Goal: Task Accomplishment & Management: Use online tool/utility

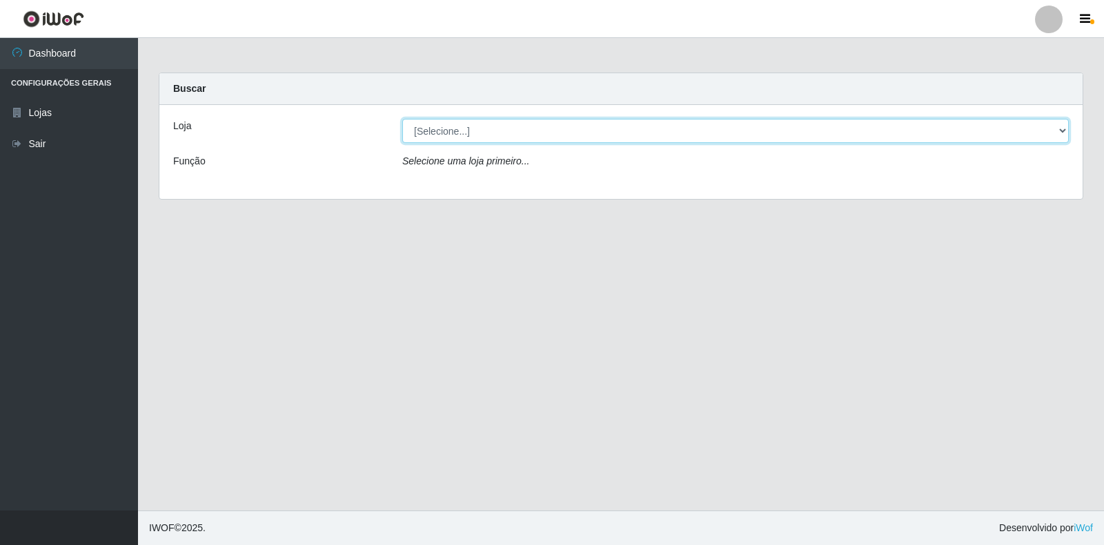
click at [654, 139] on select "[Selecione...] Atacado Vem - Loja 30 Laranjeiras Velha" at bounding box center [735, 131] width 667 height 24
select select "495"
click at [402, 119] on select "[Selecione...] Atacado Vem - Loja 30 Laranjeiras Velha" at bounding box center [735, 131] width 667 height 24
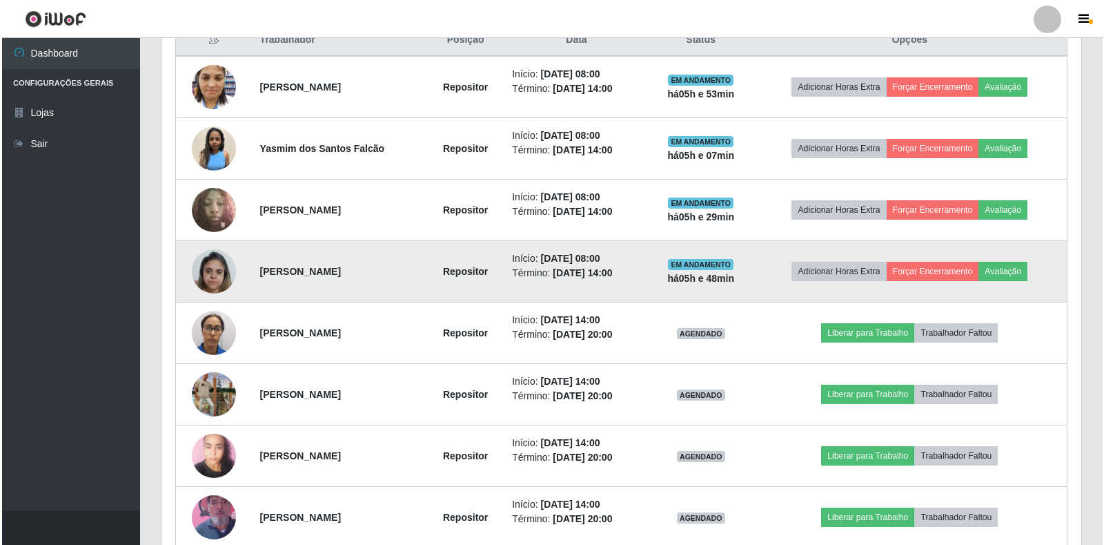
scroll to position [552, 0]
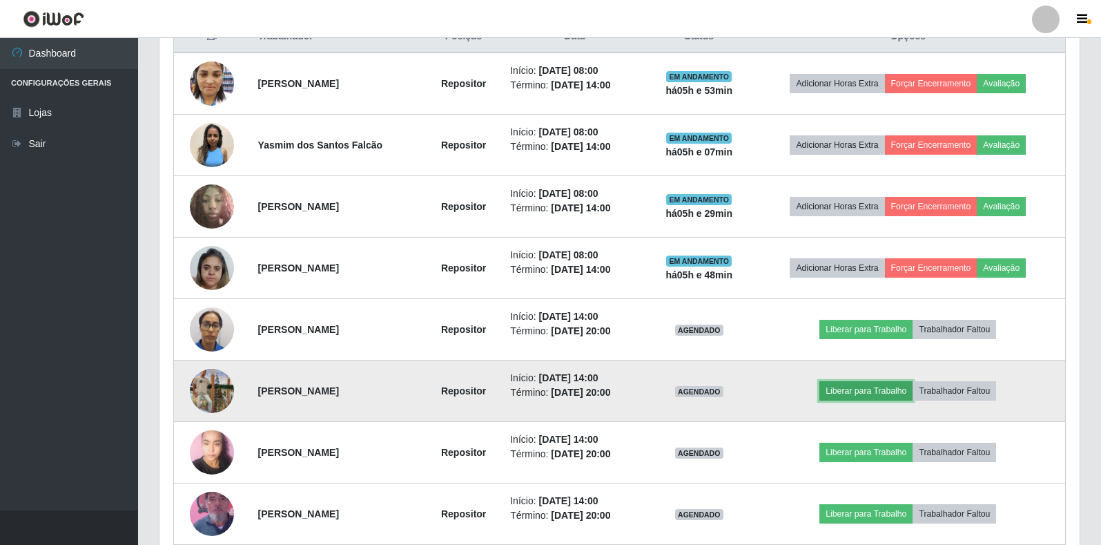
click at [860, 391] on button "Liberar para Trabalho" at bounding box center [865, 390] width 93 height 19
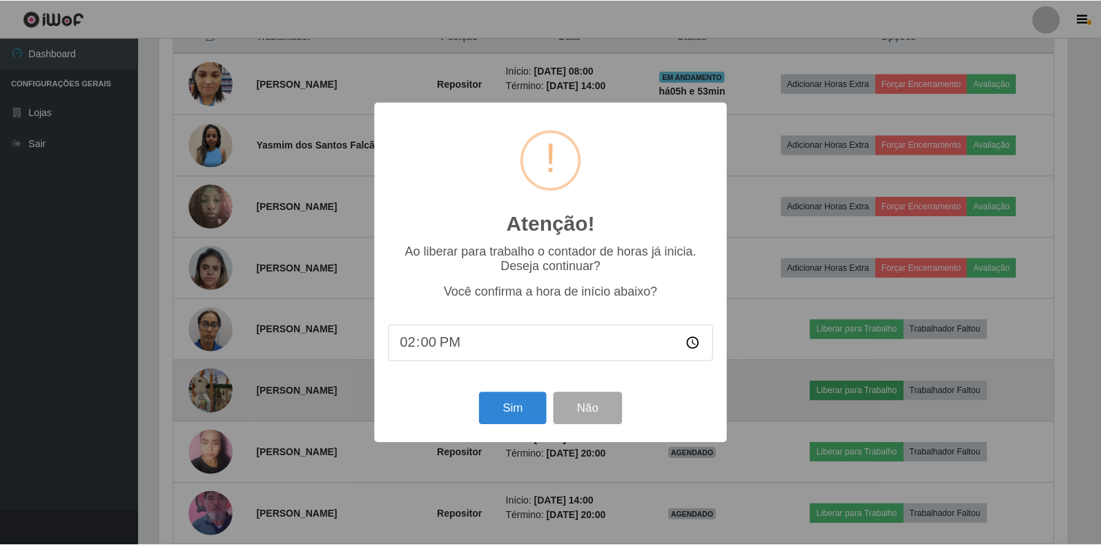
scroll to position [286, 912]
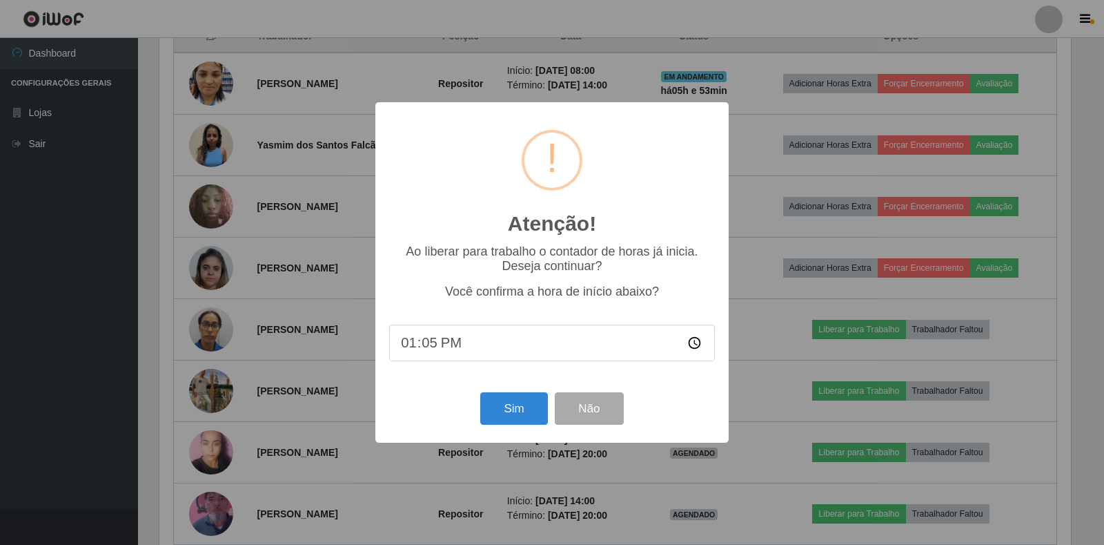
type input "13:53"
click at [498, 418] on button "Sim" at bounding box center [513, 408] width 67 height 32
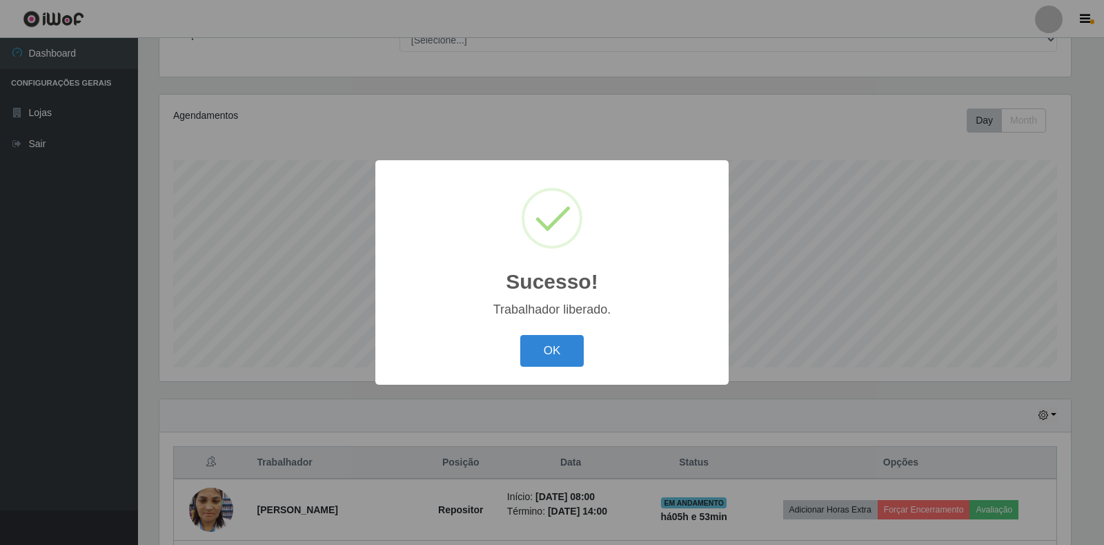
click at [578, 352] on button "OK" at bounding box center [552, 351] width 64 height 32
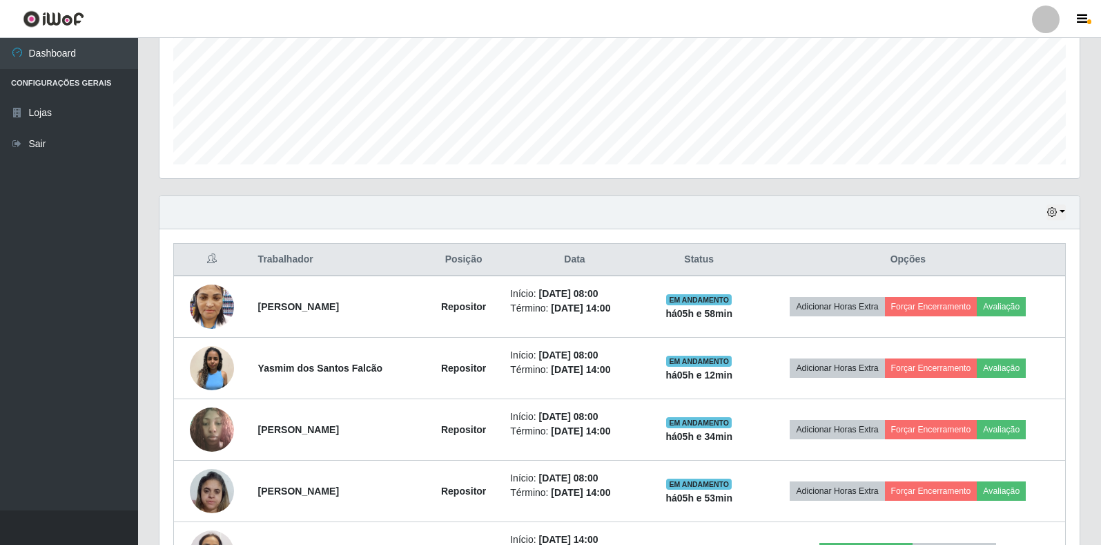
scroll to position [333, 0]
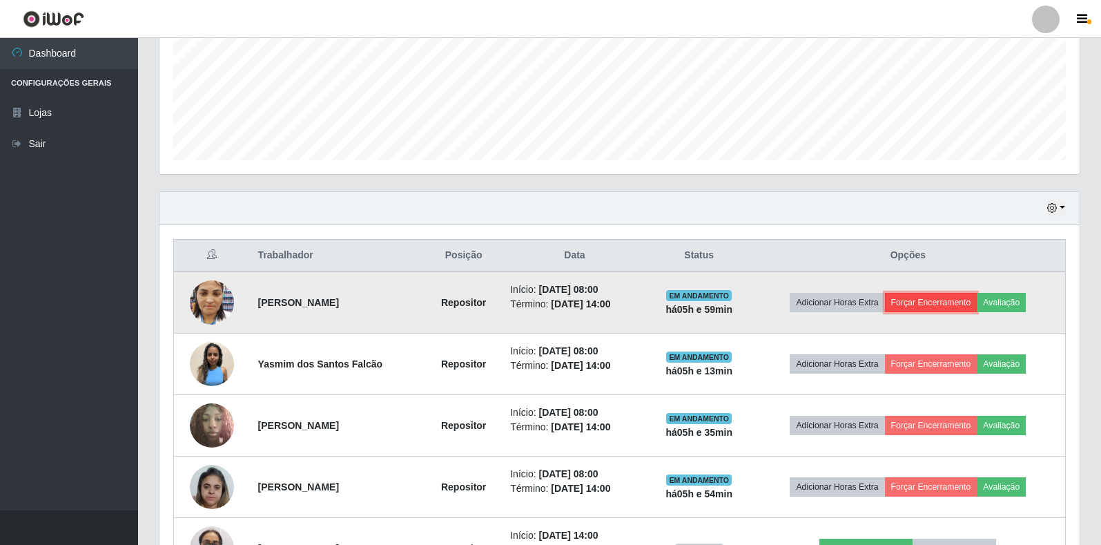
click at [942, 302] on button "Forçar Encerramento" at bounding box center [931, 302] width 92 height 19
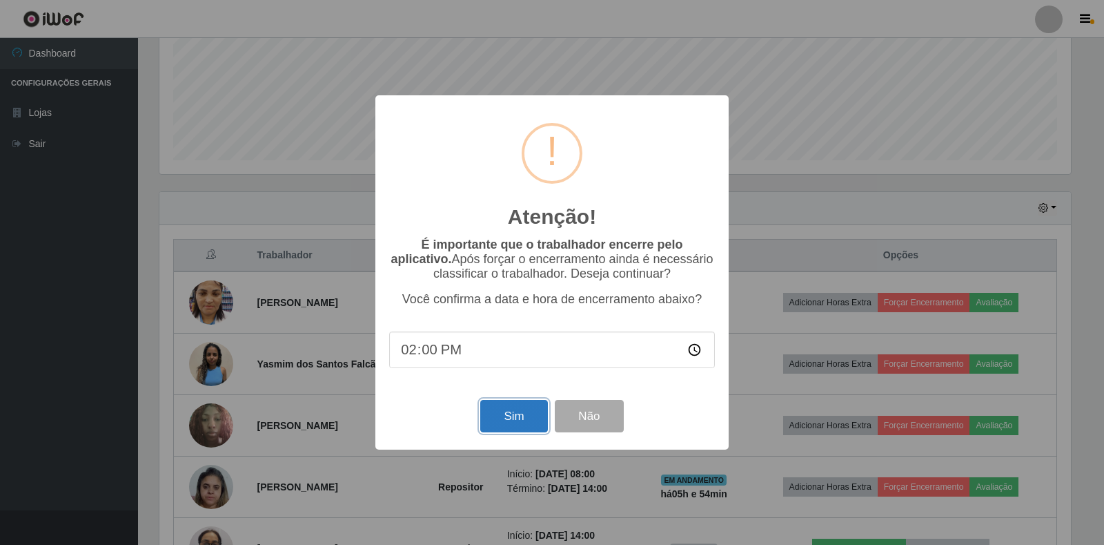
click at [493, 414] on button "Sim" at bounding box center [513, 416] width 67 height 32
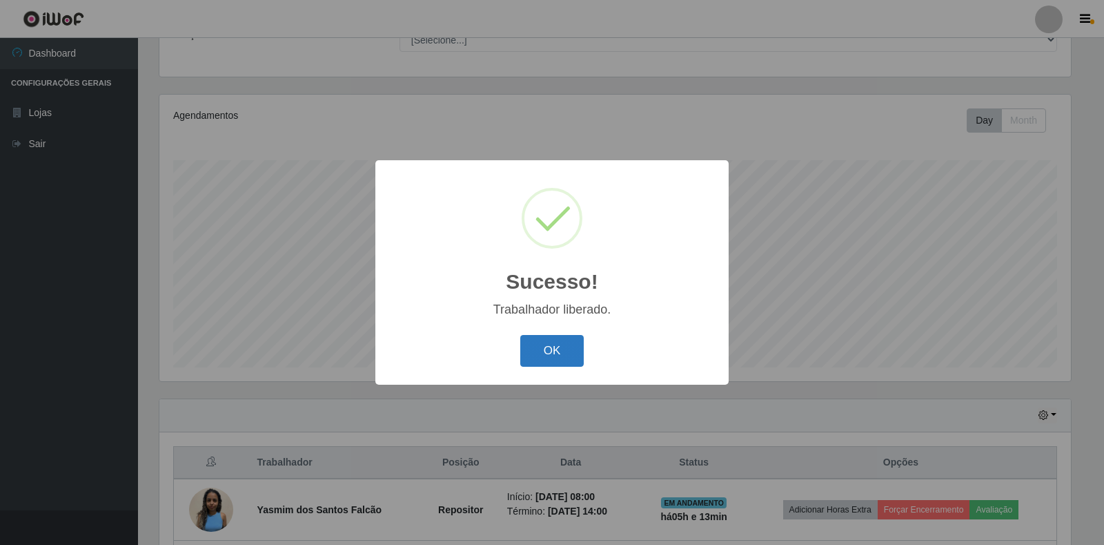
click at [542, 357] on button "OK" at bounding box center [552, 351] width 64 height 32
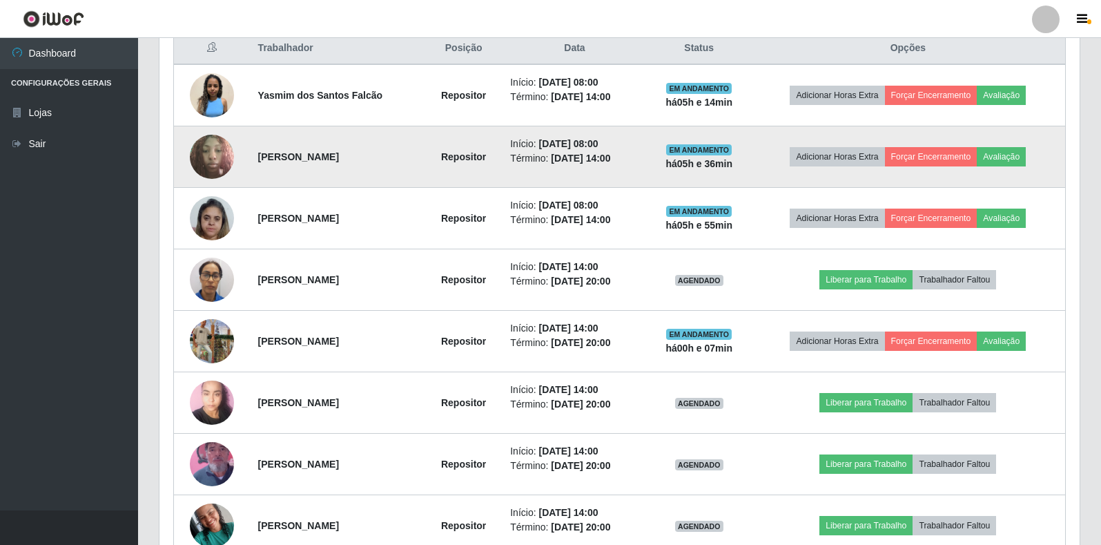
scroll to position [618, 0]
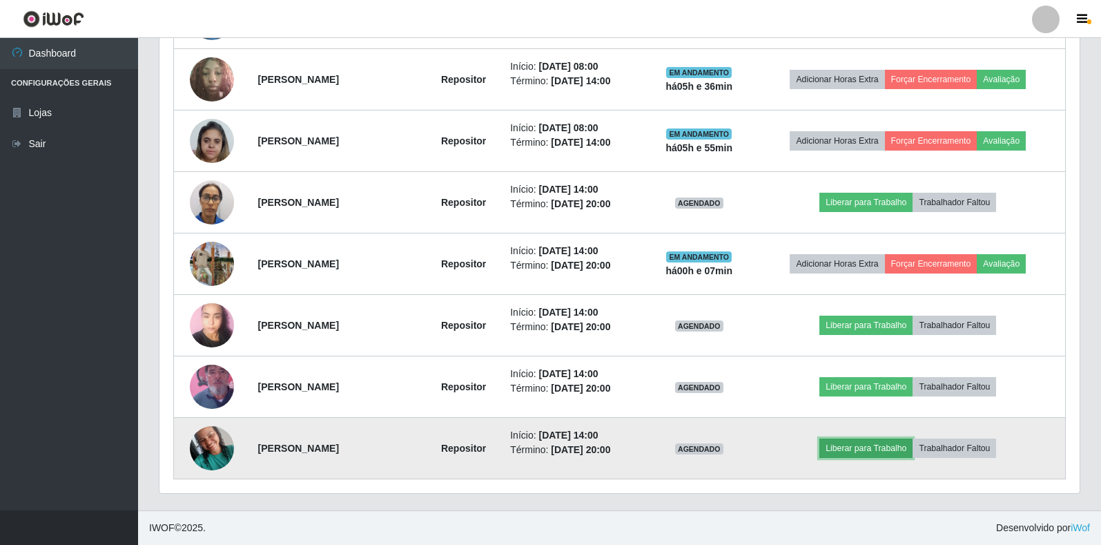
click at [845, 452] on button "Liberar para Trabalho" at bounding box center [865, 447] width 93 height 19
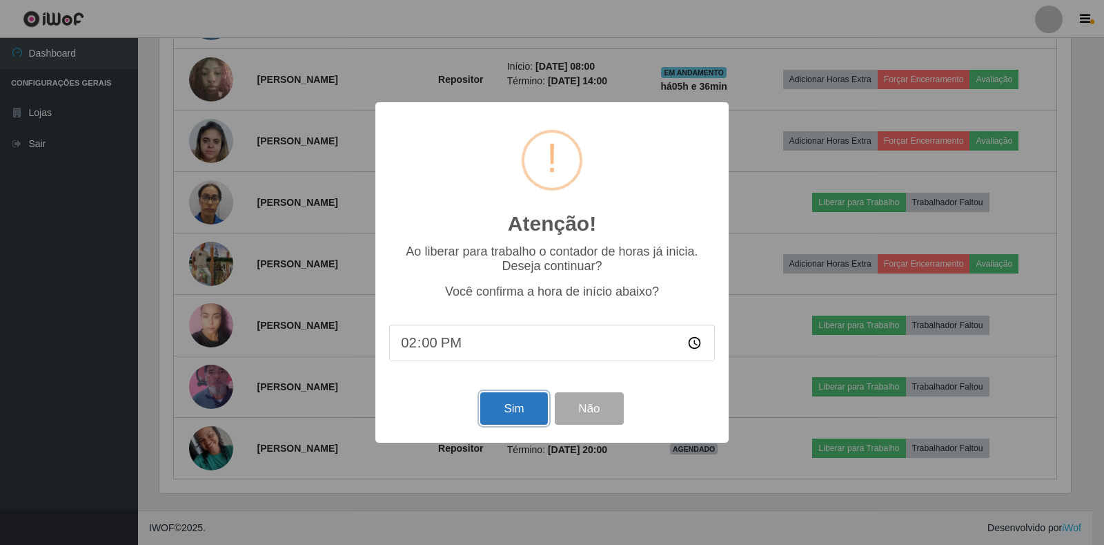
click at [492, 415] on button "Sim" at bounding box center [513, 408] width 67 height 32
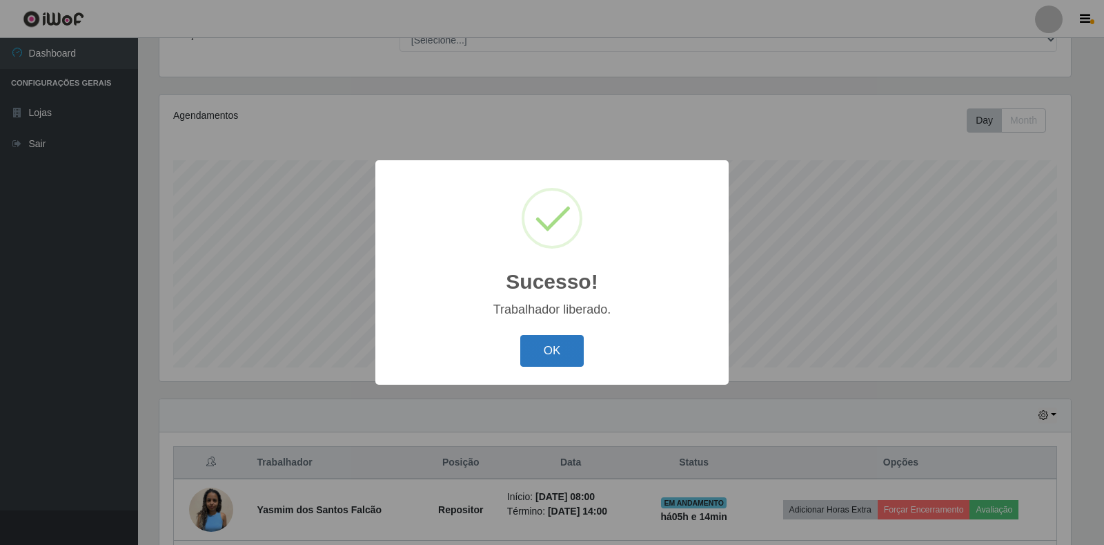
click at [546, 344] on button "OK" at bounding box center [552, 351] width 64 height 32
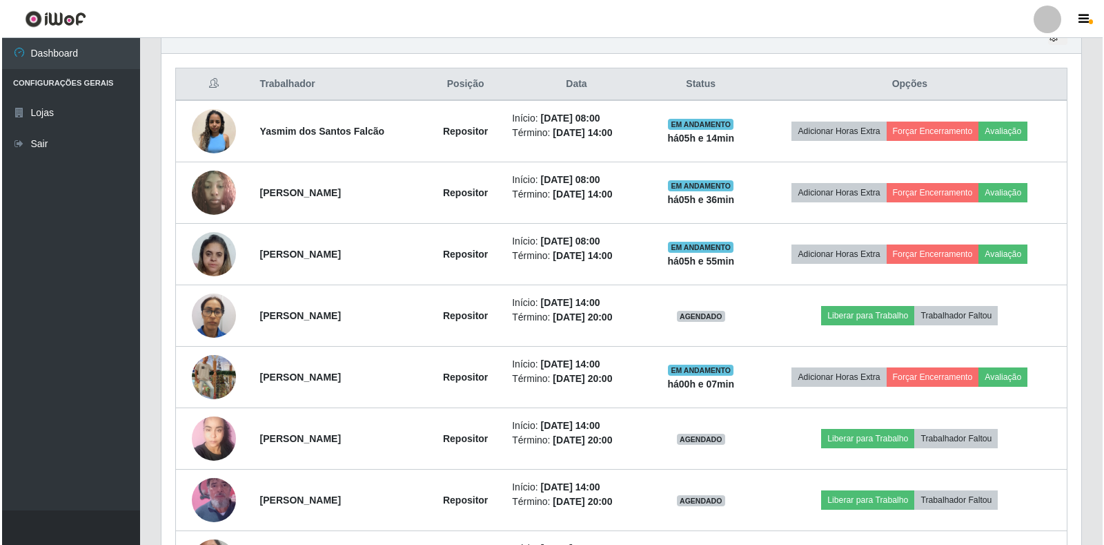
scroll to position [618, 0]
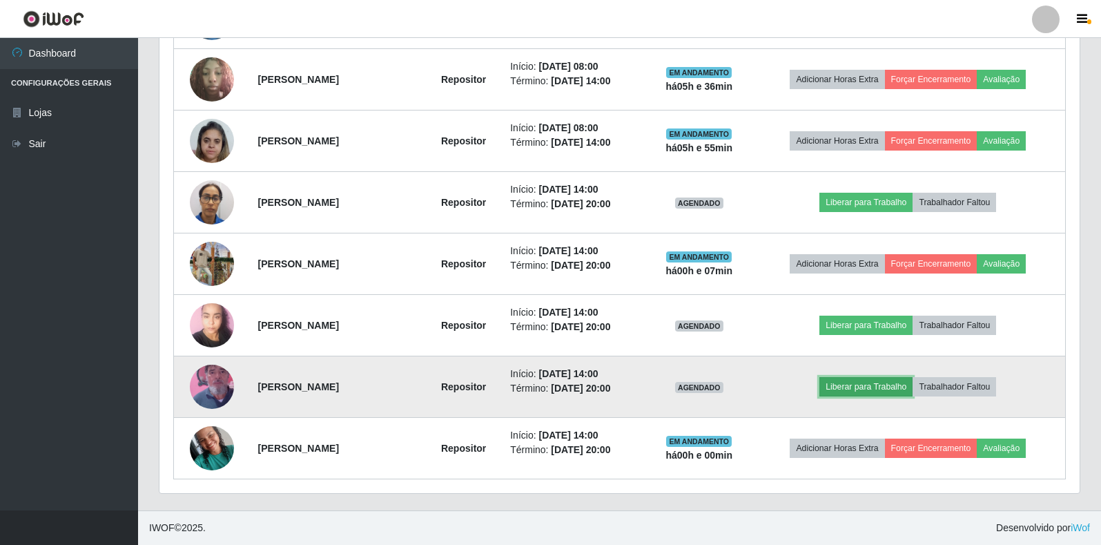
click at [852, 377] on button "Liberar para Trabalho" at bounding box center [865, 386] width 93 height 19
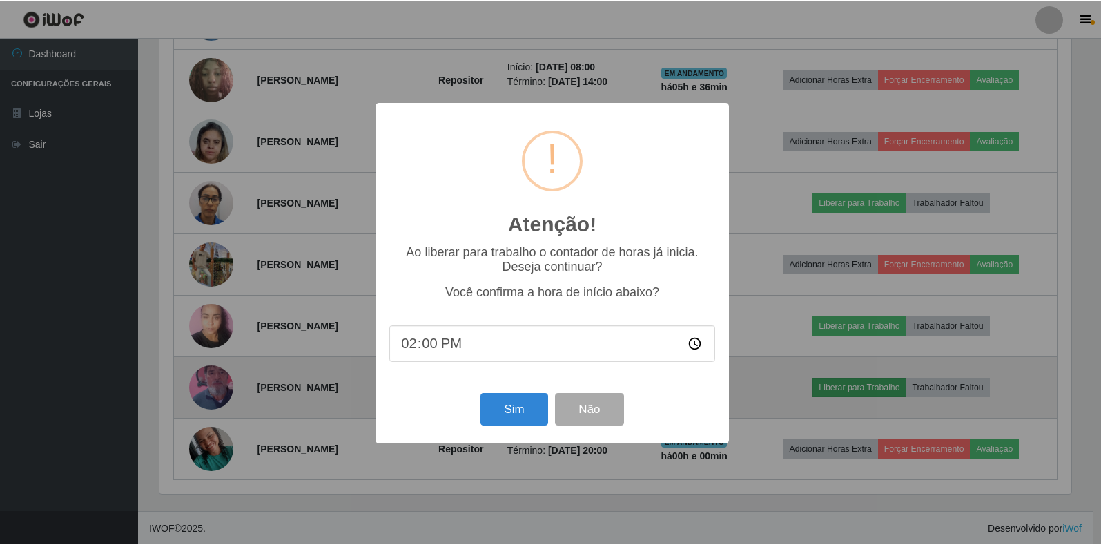
scroll to position [286, 912]
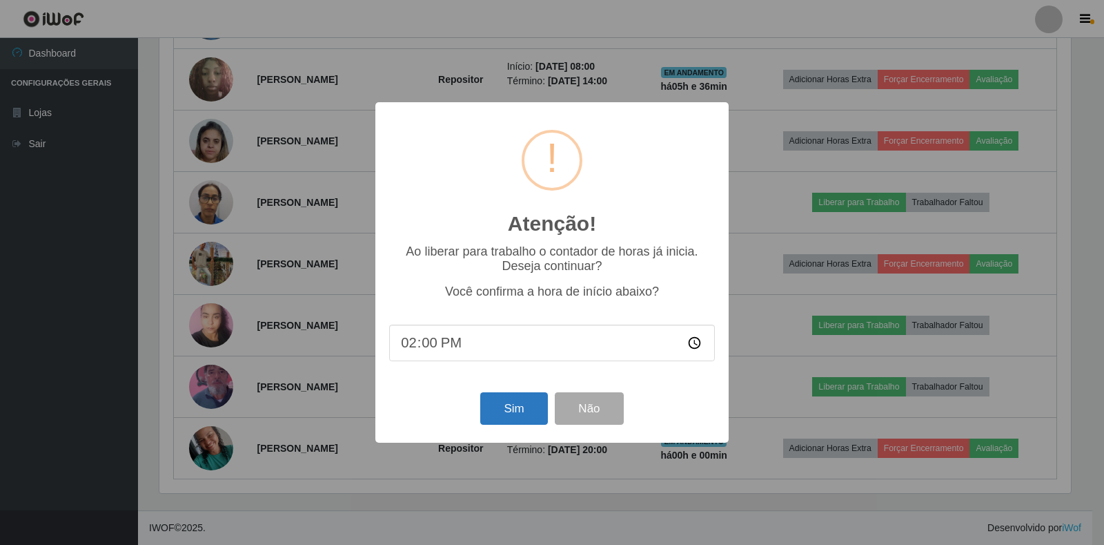
click at [480, 398] on div "Sim Não" at bounding box center [552, 408] width 326 height 39
click at [486, 405] on button "Sim" at bounding box center [513, 408] width 67 height 32
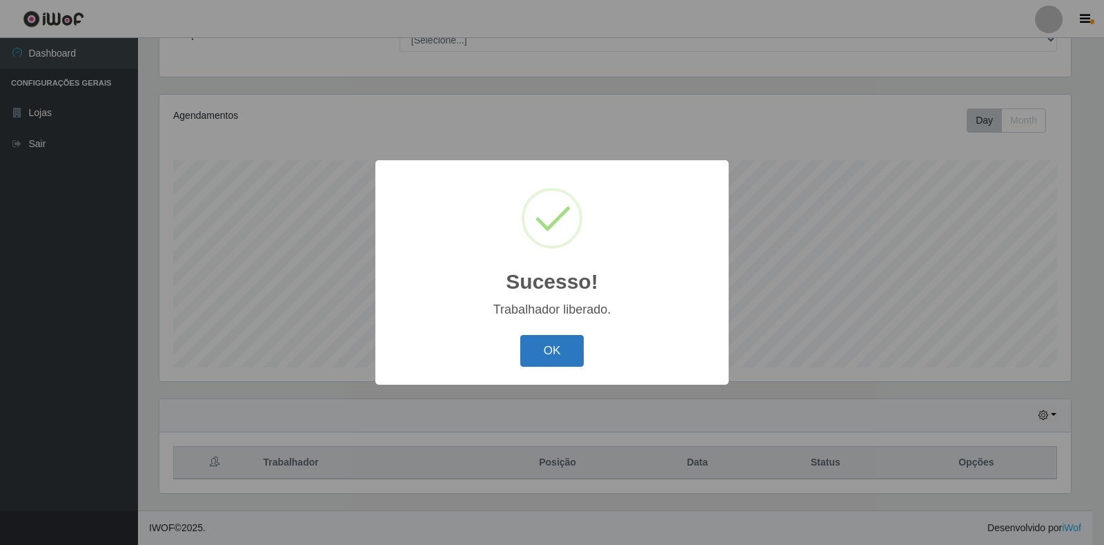
click at [545, 362] on button "OK" at bounding box center [552, 351] width 64 height 32
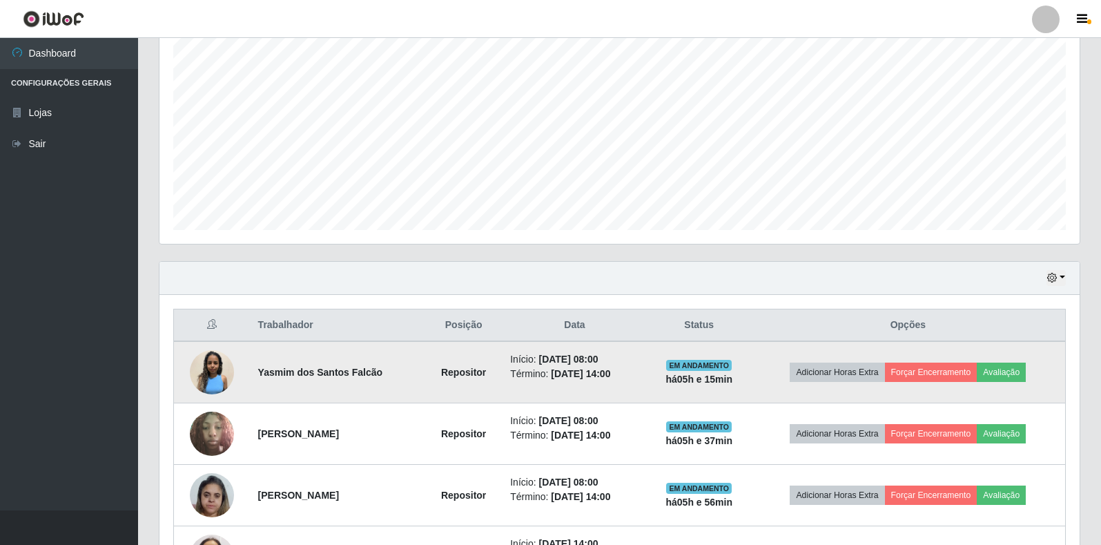
scroll to position [264, 0]
click at [951, 380] on button "Forçar Encerramento" at bounding box center [931, 371] width 92 height 19
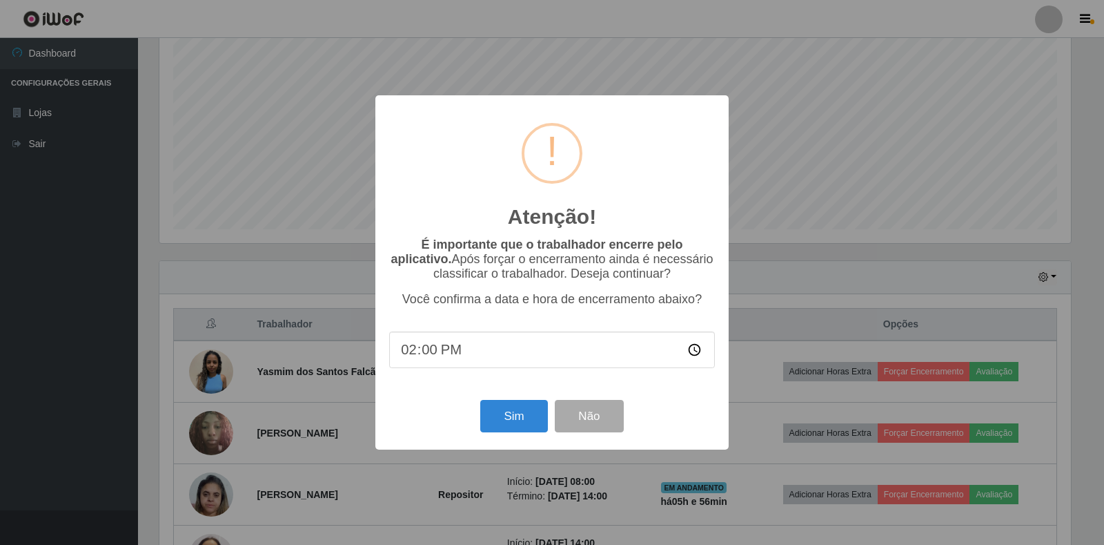
type input "14:01"
click at [527, 411] on button "Sim" at bounding box center [513, 416] width 67 height 32
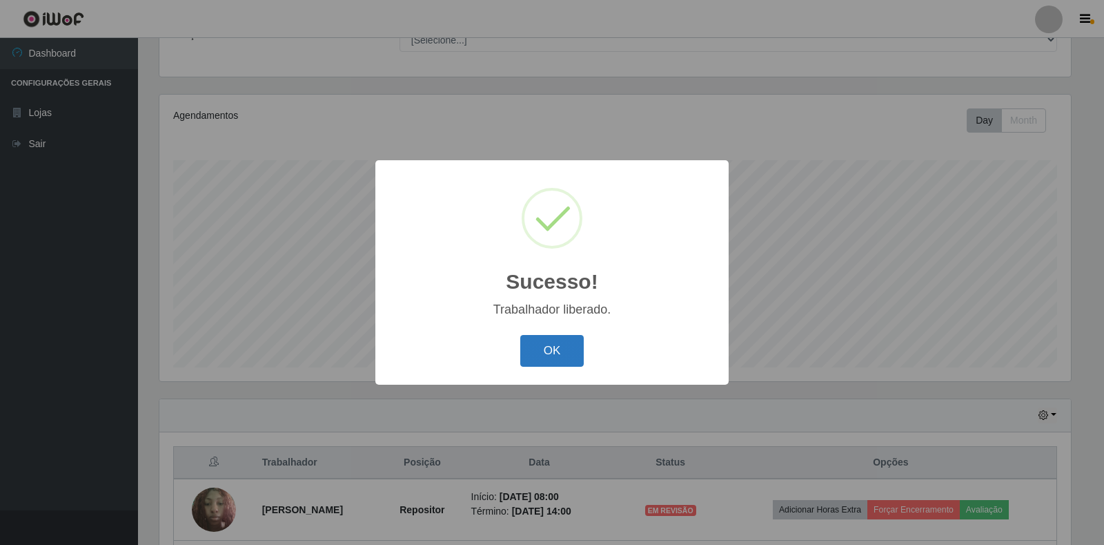
click at [559, 357] on button "OK" at bounding box center [552, 351] width 64 height 32
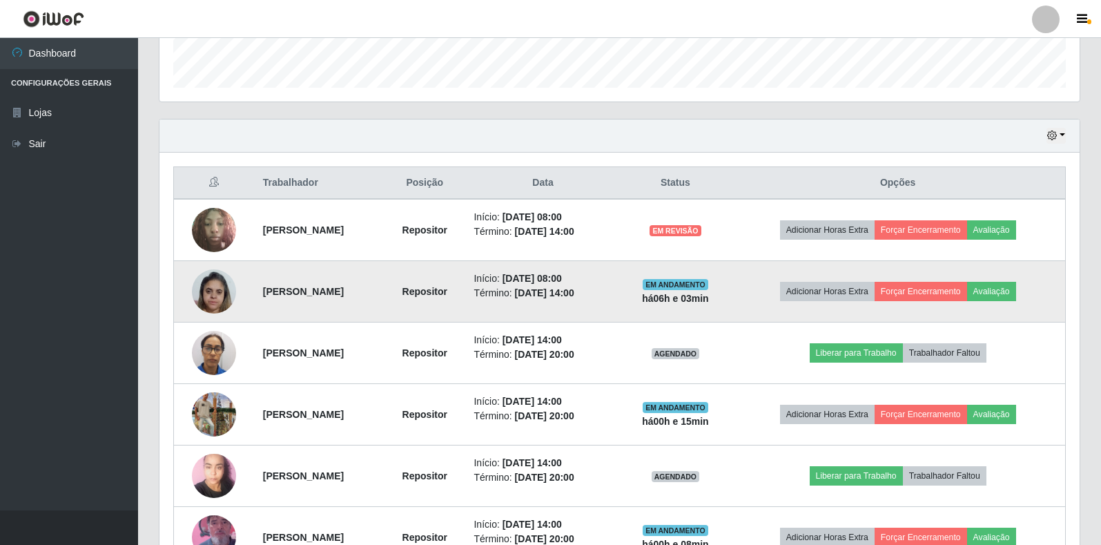
scroll to position [471, 0]
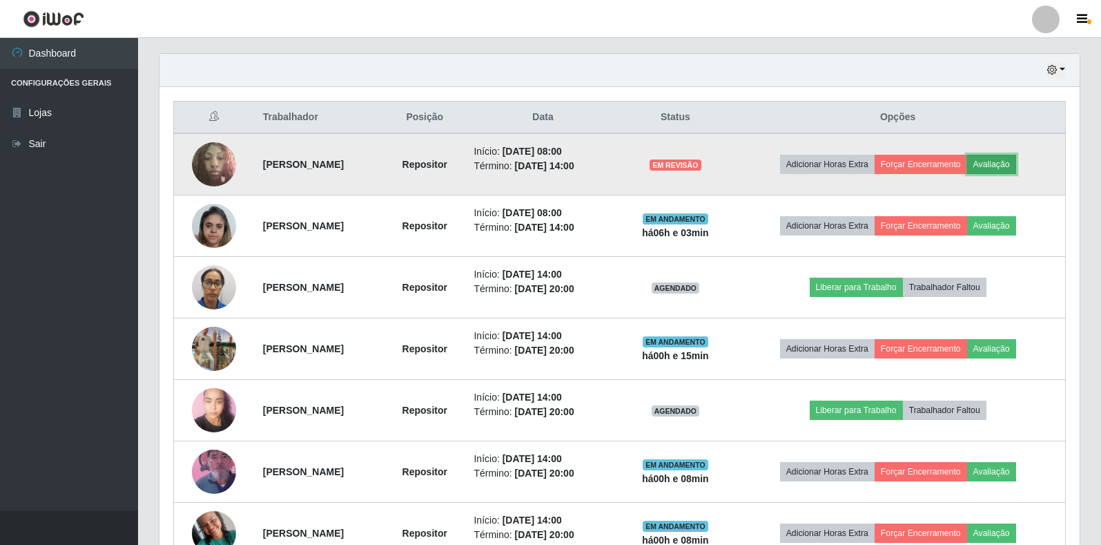
click at [1015, 166] on button "Avaliação" at bounding box center [991, 164] width 49 height 19
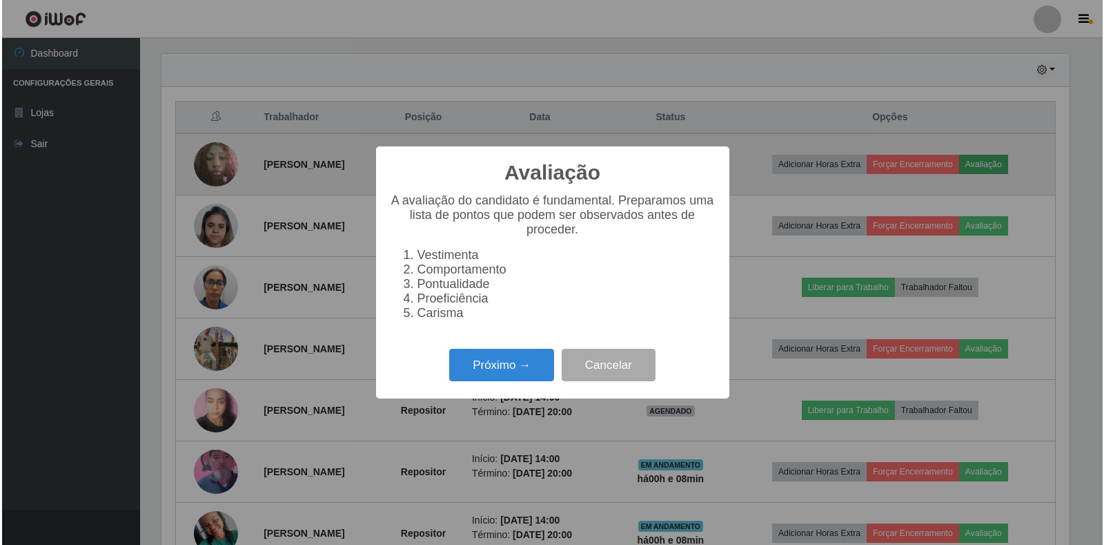
scroll to position [286, 912]
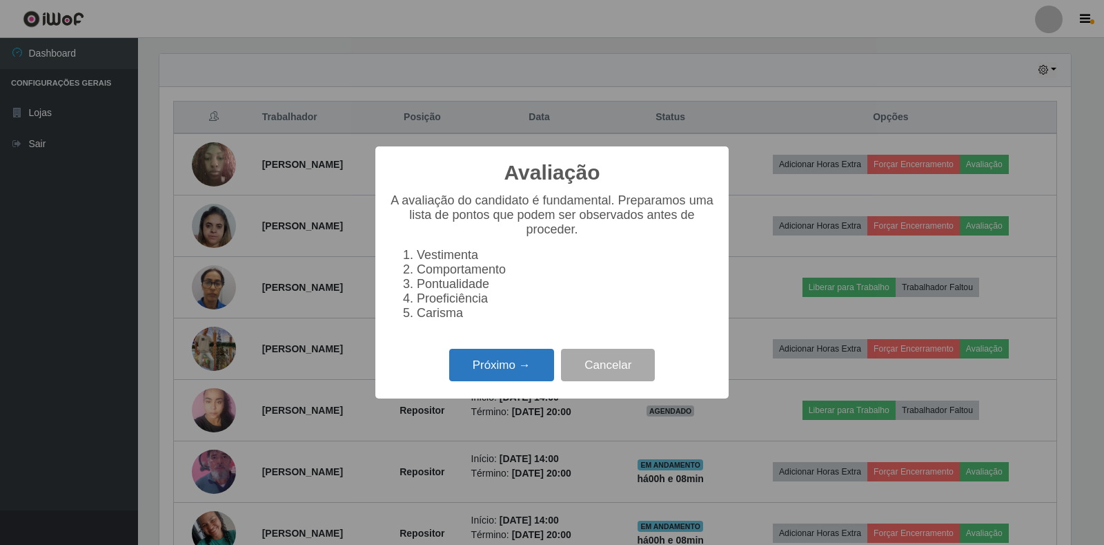
click at [506, 378] on button "Próximo →" at bounding box center [501, 365] width 105 height 32
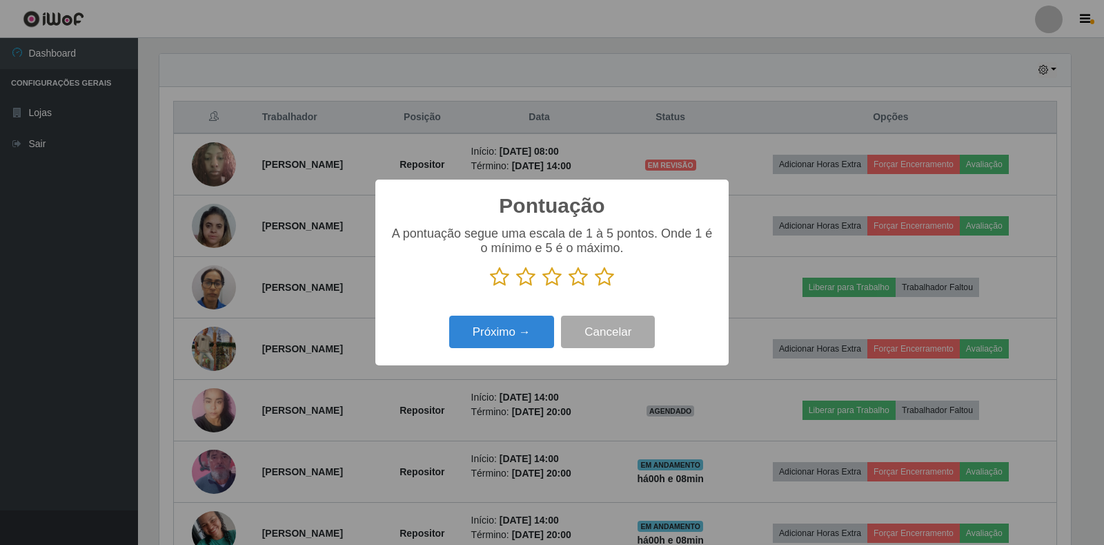
click at [598, 279] on icon at bounding box center [604, 276] width 19 height 21
click at [595, 287] on input "radio" at bounding box center [595, 287] width 0 height 0
click at [496, 329] on button "Próximo →" at bounding box center [501, 331] width 105 height 32
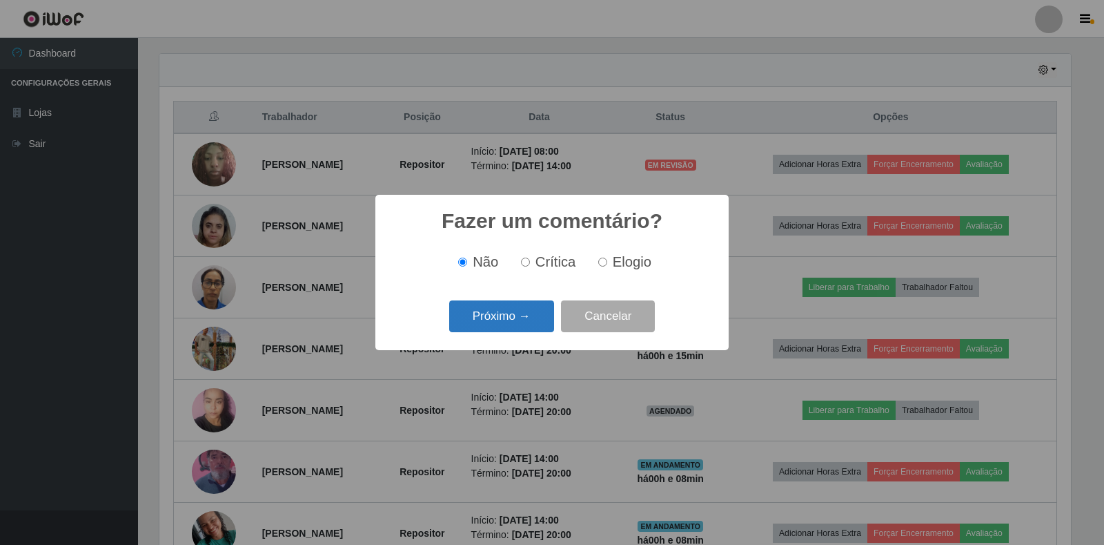
click at [478, 314] on button "Próximo →" at bounding box center [501, 316] width 105 height 32
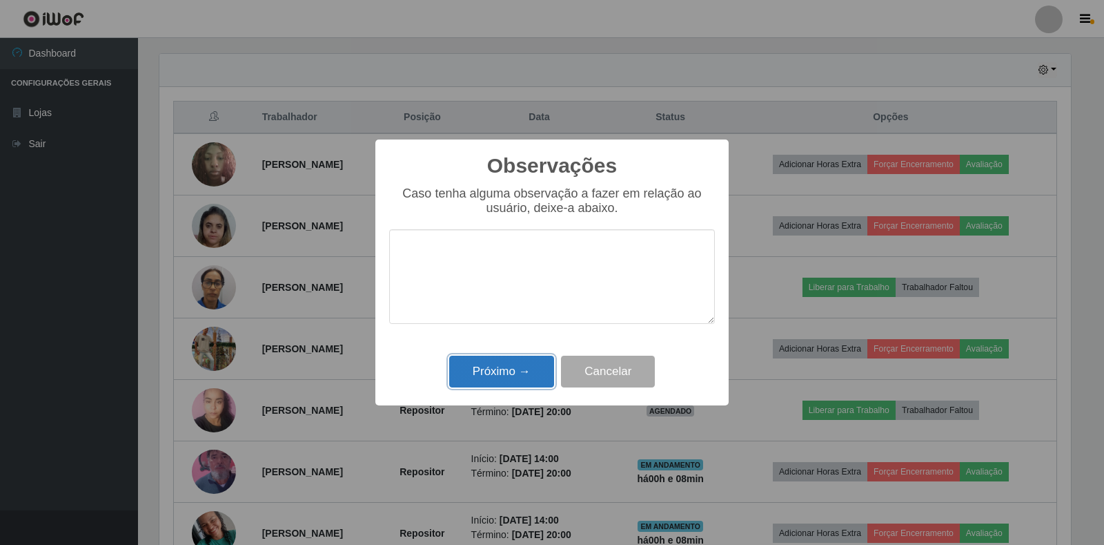
click at [484, 367] on button "Próximo →" at bounding box center [501, 371] width 105 height 32
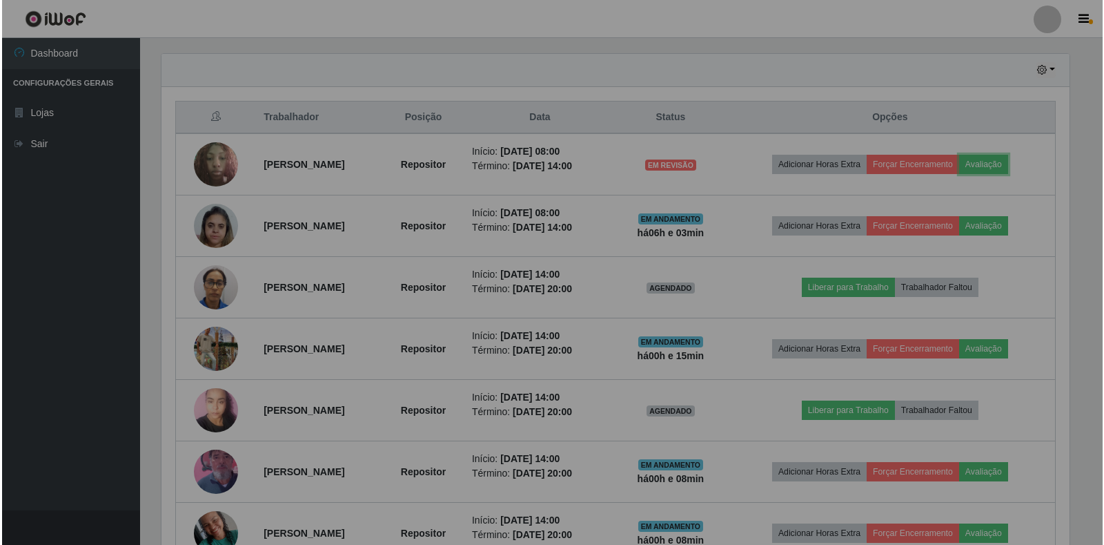
scroll to position [286, 920]
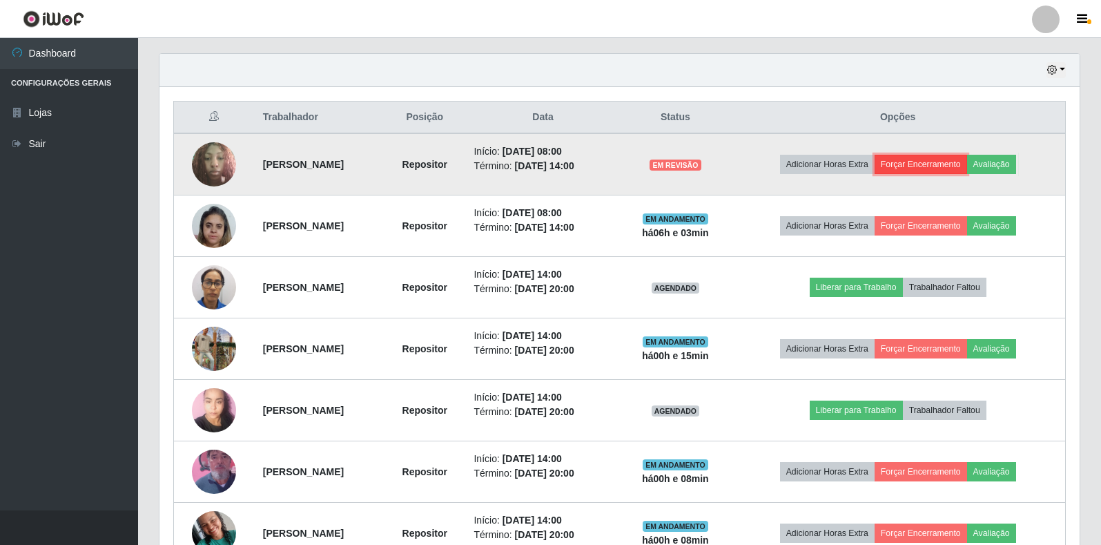
click at [945, 157] on button "Forçar Encerramento" at bounding box center [920, 164] width 92 height 19
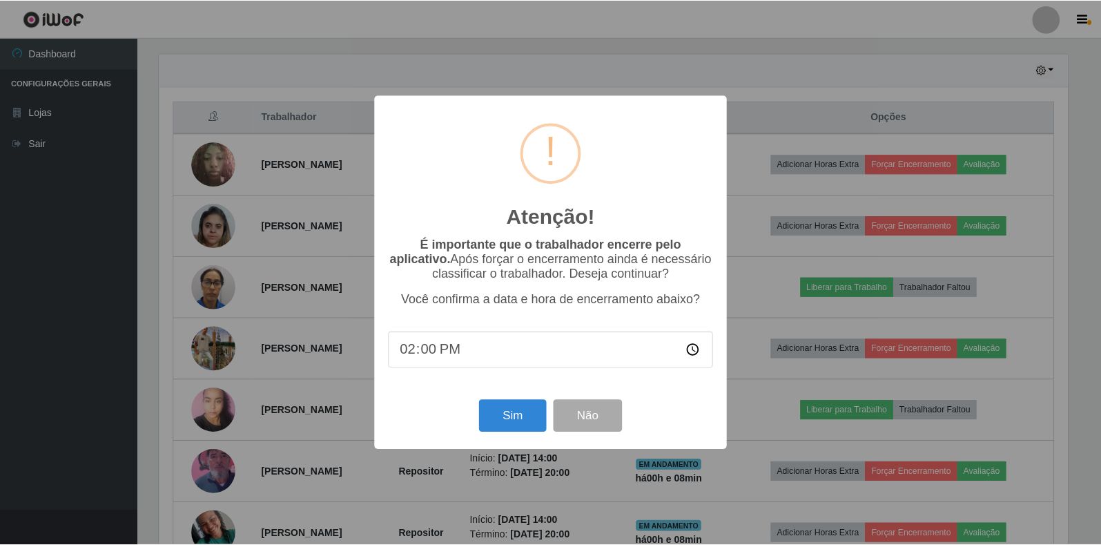
scroll to position [286, 912]
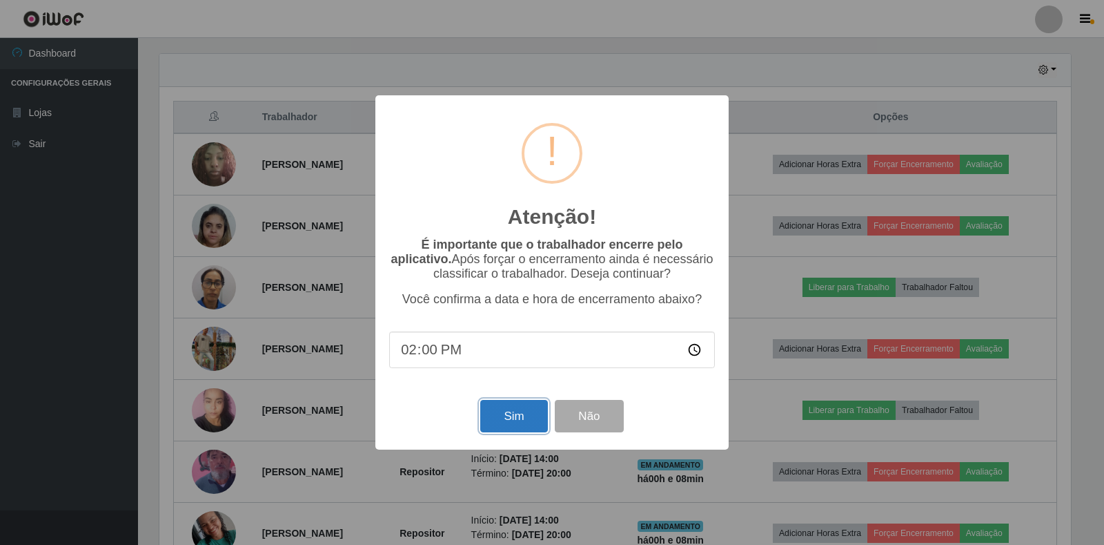
click at [513, 432] on button "Sim" at bounding box center [513, 416] width 67 height 32
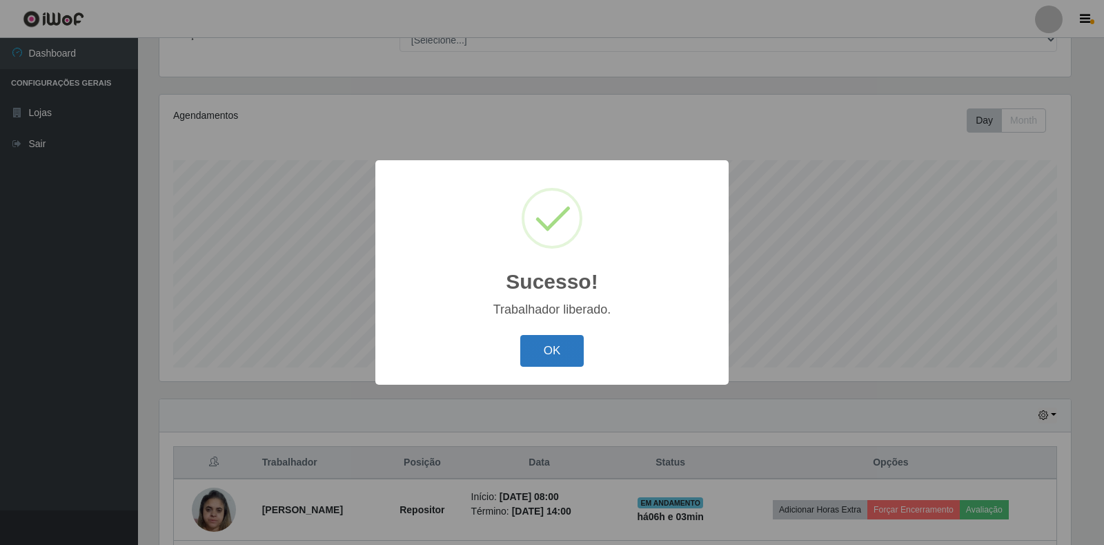
click at [540, 353] on button "OK" at bounding box center [552, 351] width 64 height 32
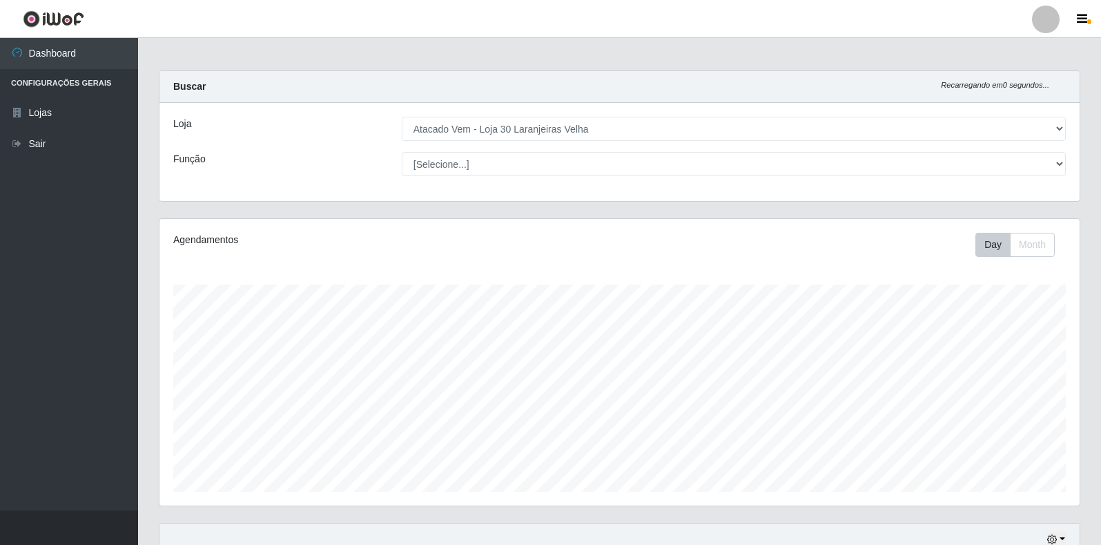
scroll to position [0, 0]
